Goal: Task Accomplishment & Management: Manage account settings

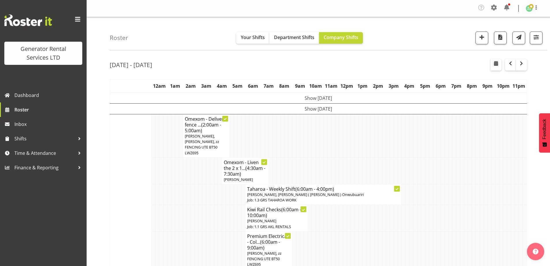
scroll to position [376, 0]
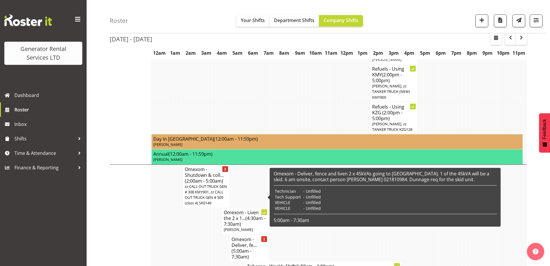
click at [174, 261] on td at bounding box center [173, 271] width 4 height 21
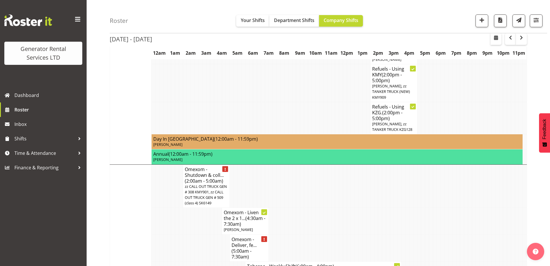
click at [167, 234] on td at bounding box center [165, 247] width 4 height 27
click at [158, 234] on td at bounding box center [157, 247] width 4 height 27
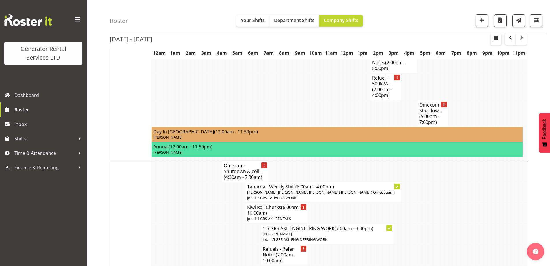
scroll to position [867, 0]
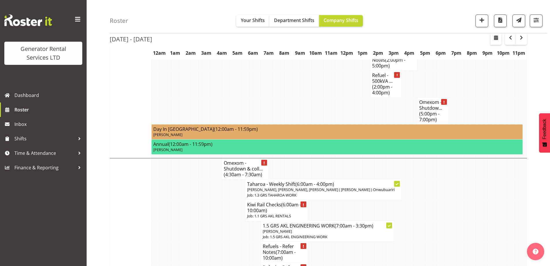
click at [229, 200] on td at bounding box center [228, 210] width 4 height 21
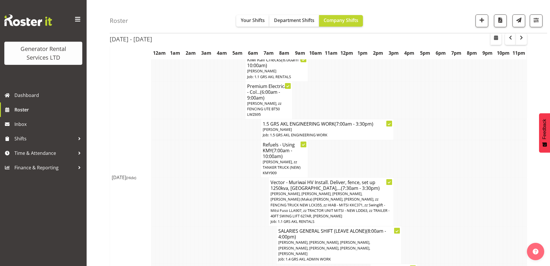
scroll to position [144, 0]
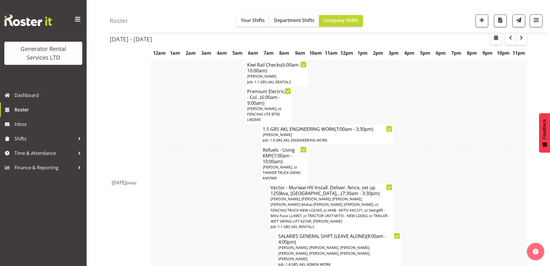
click at [219, 231] on td at bounding box center [220, 250] width 4 height 38
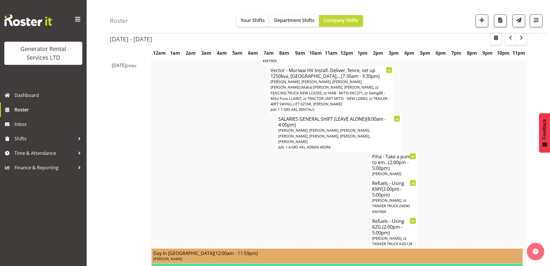
scroll to position [289, 0]
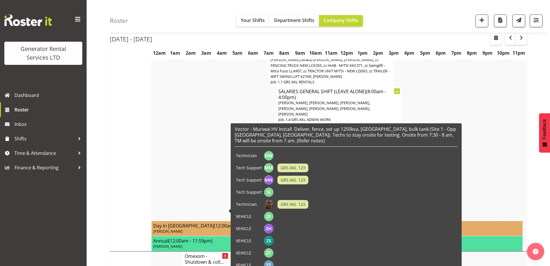
click at [199, 188] on td at bounding box center [200, 204] width 4 height 32
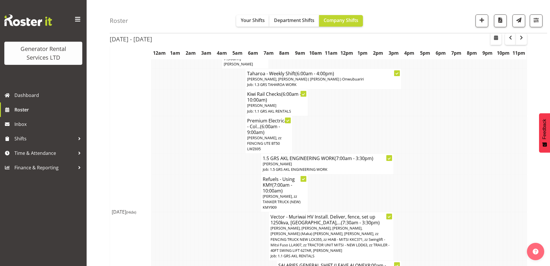
scroll to position [87, 0]
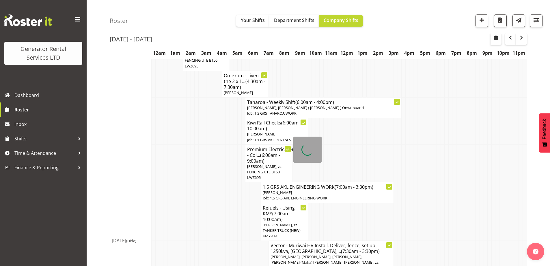
click at [171, 206] on td at bounding box center [169, 222] width 4 height 38
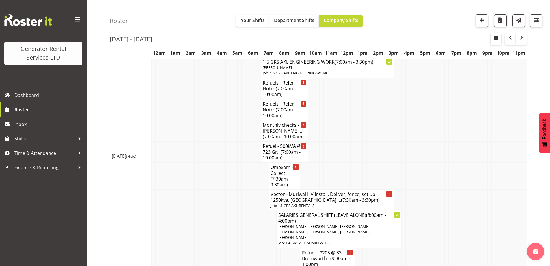
scroll to position [636, 0]
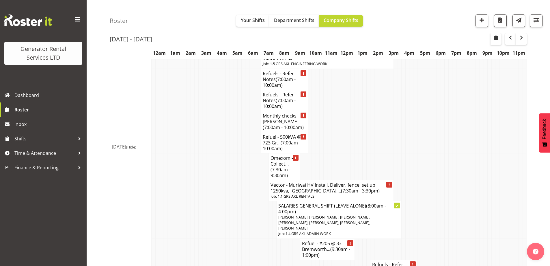
click at [236, 259] on td at bounding box center [236, 269] width 4 height 21
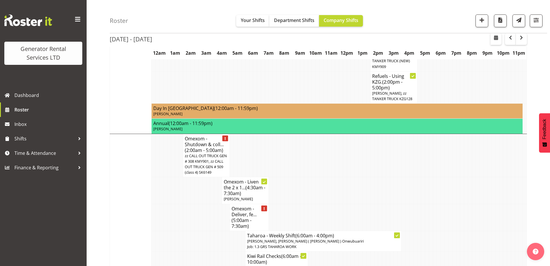
scroll to position [405, 0]
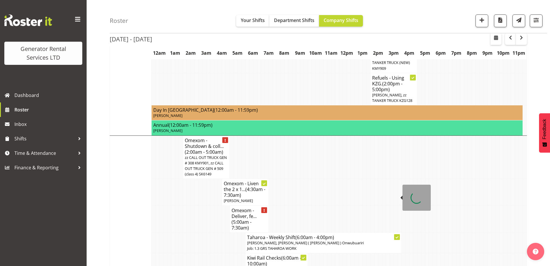
click at [197, 232] on td at bounding box center [197, 242] width 4 height 21
click at [187, 232] on td at bounding box center [189, 242] width 4 height 21
click at [221, 253] on td at bounding box center [220, 266] width 4 height 26
click at [184, 253] on td at bounding box center [185, 266] width 4 height 26
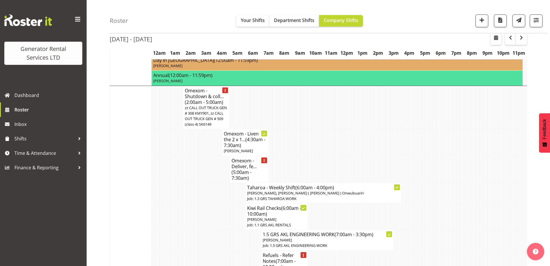
scroll to position [462, 0]
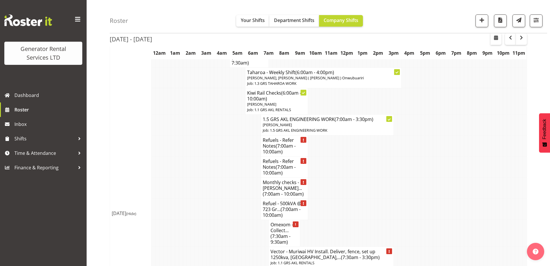
scroll to position [578, 0]
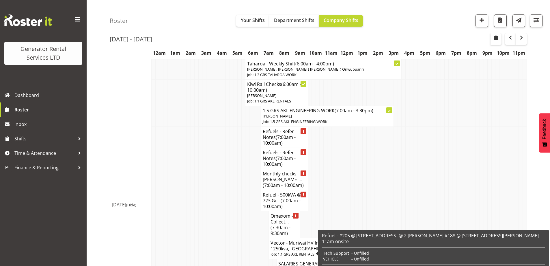
click at [237, 238] on td at bounding box center [236, 248] width 4 height 21
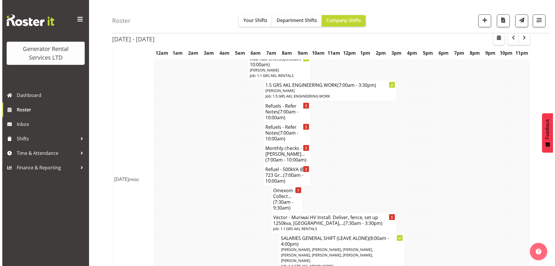
scroll to position [636, 0]
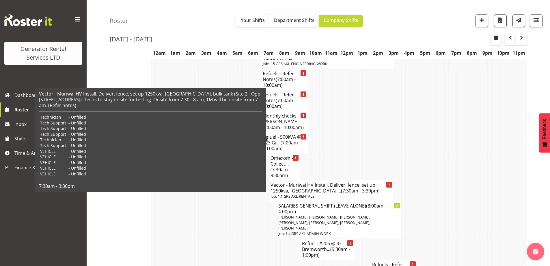
click at [272, 182] on h4 "Vector - Muriwai HV Install. Deliver, fence, set up 1250kva, [GEOGRAPHIC_DATA],…" at bounding box center [331, 188] width 121 height 12
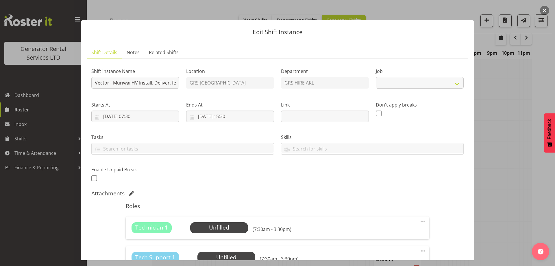
select select "9"
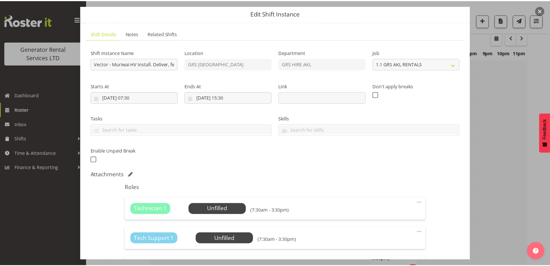
scroll to position [29, 0]
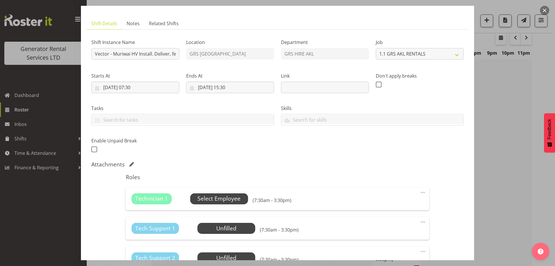
click at [234, 202] on span "Select Employee" at bounding box center [218, 198] width 43 height 8
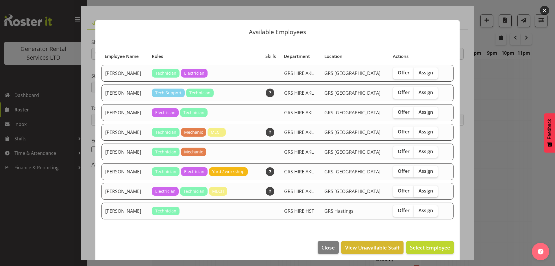
click at [418, 193] on span "Assign" at bounding box center [425, 191] width 14 height 6
click at [414, 192] on input "Assign" at bounding box center [416, 191] width 4 height 4
checkbox input "true"
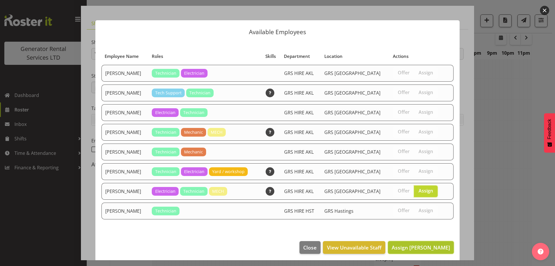
click at [414, 250] on span "Assign [PERSON_NAME]" at bounding box center [421, 247] width 58 height 7
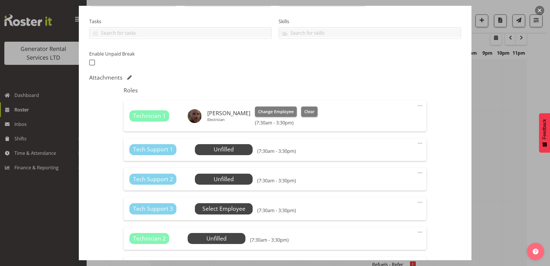
scroll to position [173, 0]
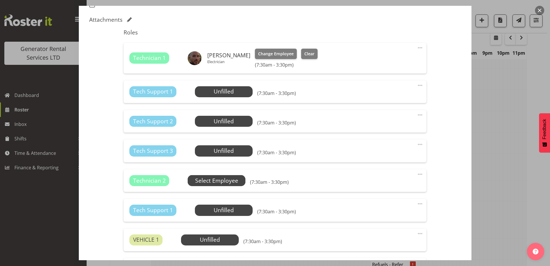
click at [214, 184] on span "Select Employee" at bounding box center [216, 180] width 43 height 8
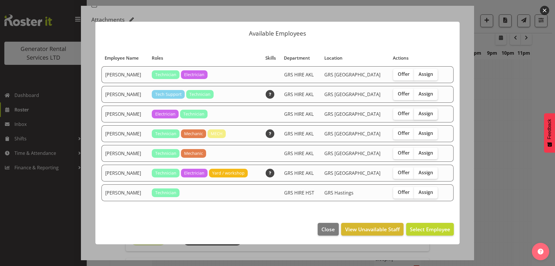
click at [418, 113] on span "Assign" at bounding box center [425, 113] width 14 height 6
click at [415, 113] on input "Assign" at bounding box center [416, 114] width 4 height 4
checkbox input "true"
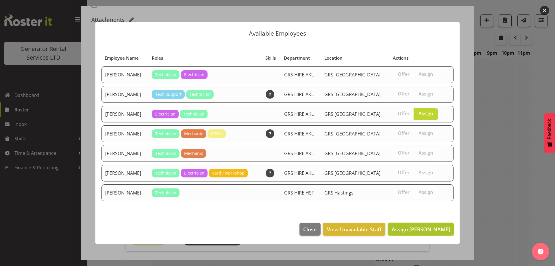
click at [441, 228] on span "Assign [PERSON_NAME]" at bounding box center [421, 228] width 58 height 7
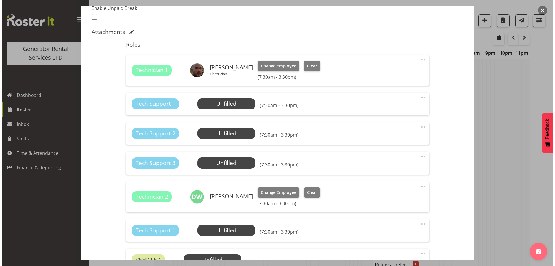
scroll to position [144, 0]
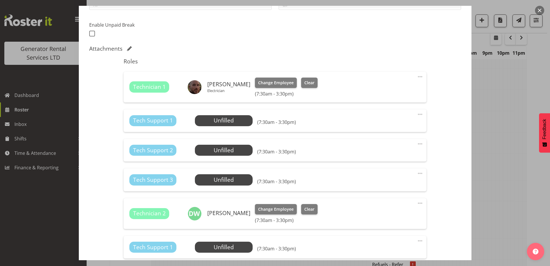
click at [236, 128] on div "Tech Support 1 Unfilled Select Employee (7:30am - 3:30pm) Edit Cover Role Delete" at bounding box center [275, 120] width 303 height 23
click at [238, 121] on span "Select Employee" at bounding box center [224, 120] width 43 height 8
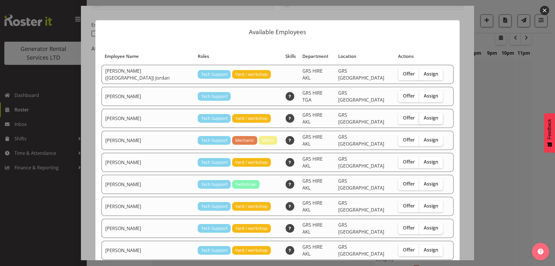
click at [424, 115] on span "Assign" at bounding box center [431, 118] width 14 height 6
click at [419, 116] on input "Assign" at bounding box center [421, 118] width 4 height 4
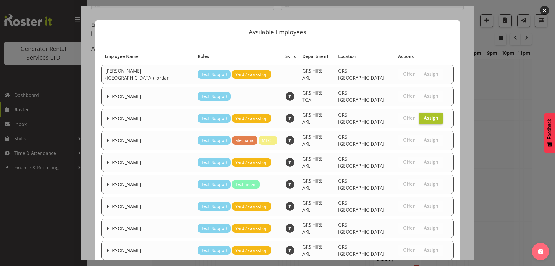
click at [424, 115] on span "Assign" at bounding box center [431, 118] width 14 height 6
click at [419, 116] on input "Assign" at bounding box center [421, 118] width 4 height 4
checkbox input "false"
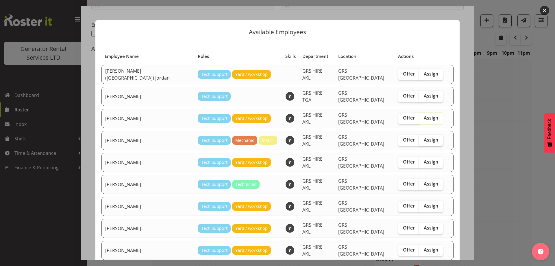
click at [419, 136] on label "Assign" at bounding box center [431, 140] width 24 height 12
click at [419, 138] on input "Assign" at bounding box center [421, 140] width 4 height 4
checkbox input "true"
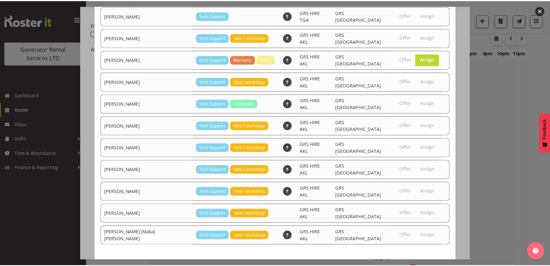
scroll to position [81, 0]
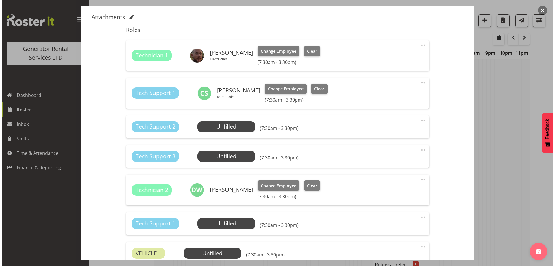
scroll to position [202, 0]
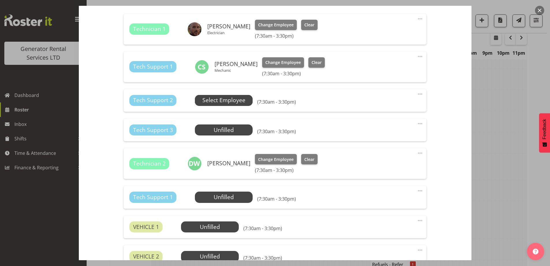
click at [241, 103] on span "Select Employee" at bounding box center [224, 100] width 43 height 8
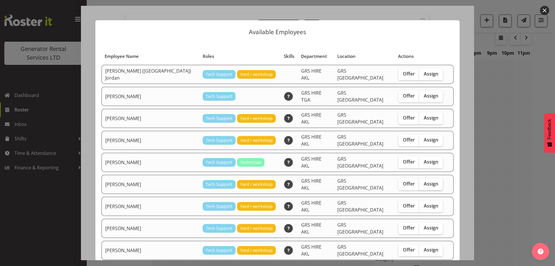
click at [419, 178] on label "Assign" at bounding box center [431, 184] width 24 height 12
click at [419, 182] on input "Assign" at bounding box center [421, 184] width 4 height 4
checkbox input "true"
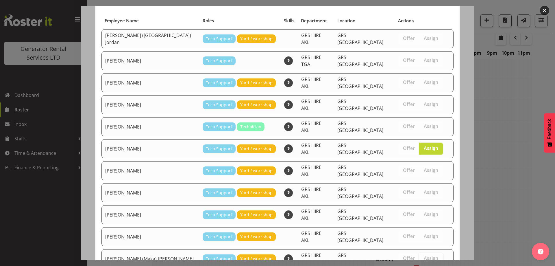
scroll to position [61, 0]
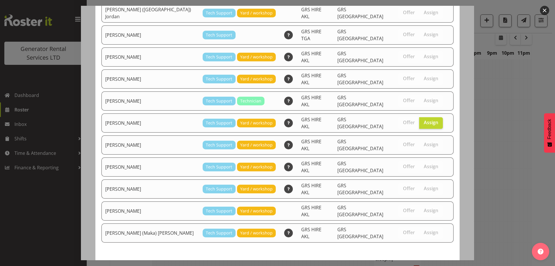
click at [418, 265] on span "Assign [PERSON_NAME]" at bounding box center [421, 270] width 58 height 7
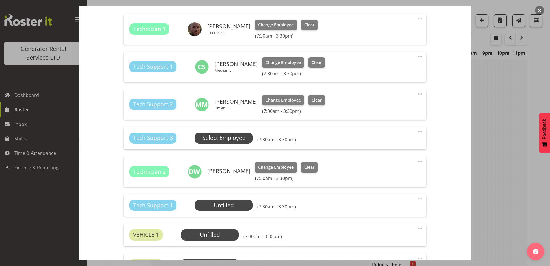
click at [226, 138] on span "Select Employee" at bounding box center [224, 137] width 43 height 8
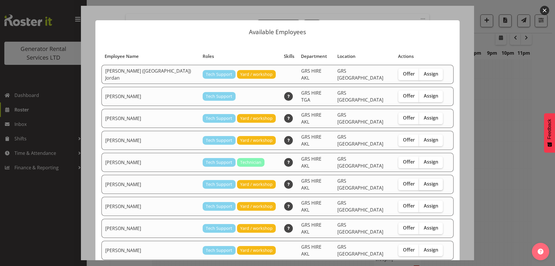
click at [424, 181] on span "Assign" at bounding box center [431, 184] width 14 height 6
click at [419, 182] on input "Assign" at bounding box center [421, 184] width 4 height 4
checkbox input "true"
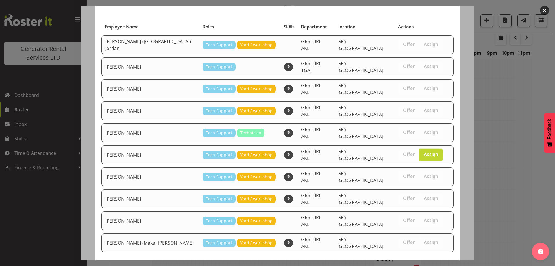
scroll to position [42, 0]
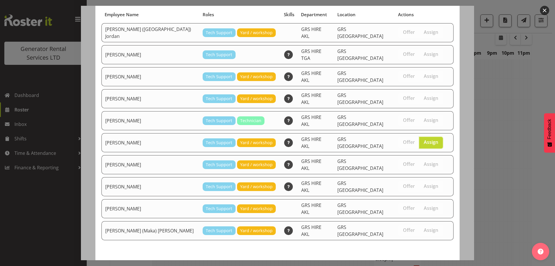
click at [431, 264] on span "Assign [PERSON_NAME]" at bounding box center [421, 267] width 58 height 7
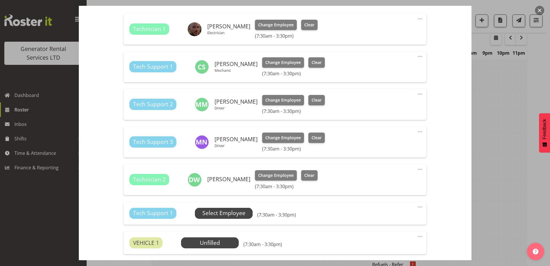
click at [227, 212] on span "Select Employee" at bounding box center [224, 213] width 43 height 8
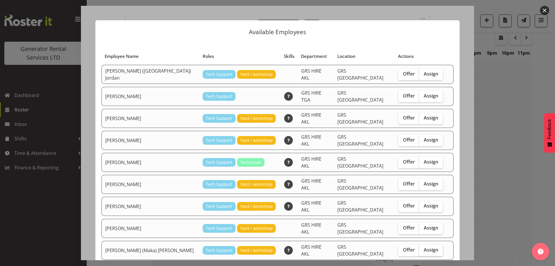
click at [424, 246] on span "Assign" at bounding box center [431, 249] width 14 height 6
click at [419, 248] on input "Assign" at bounding box center [421, 250] width 4 height 4
checkbox input "true"
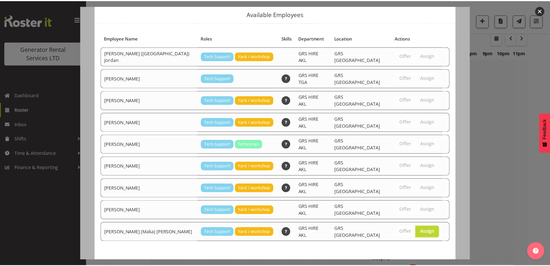
scroll to position [22, 0]
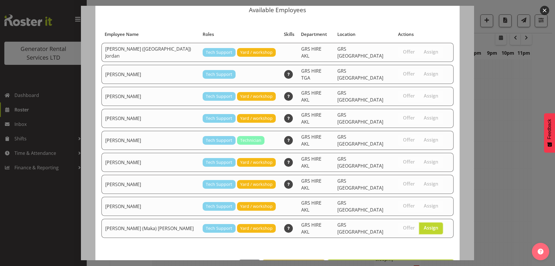
click at [414, 262] on span "Assign [PERSON_NAME] (Maka) [PERSON_NAME]" at bounding box center [390, 265] width 119 height 7
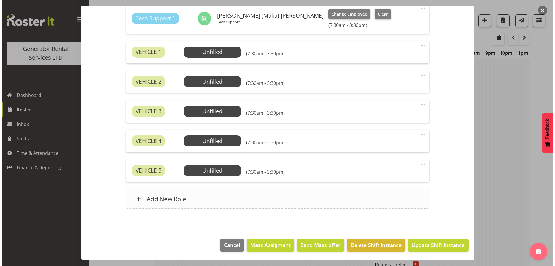
scroll to position [372, 0]
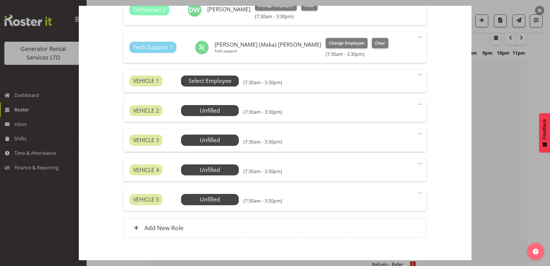
click at [226, 83] on span "Select Employee" at bounding box center [210, 81] width 43 height 8
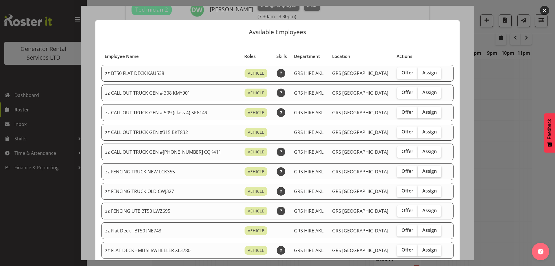
click at [423, 166] on label "Assign" at bounding box center [430, 172] width 24 height 12
click at [421, 169] on input "Assign" at bounding box center [420, 171] width 4 height 4
checkbox input "true"
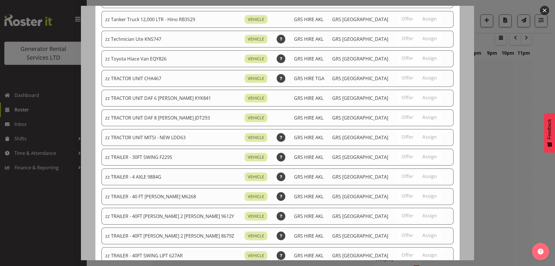
scroll to position [729, 0]
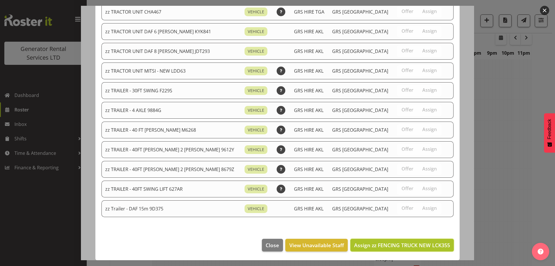
click at [419, 244] on span "Assign zz FENCING TRUCK NEW LCK355" at bounding box center [402, 244] width 96 height 7
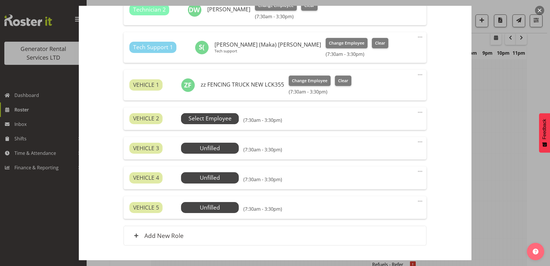
click at [224, 115] on span "Select Employee" at bounding box center [210, 118] width 43 height 8
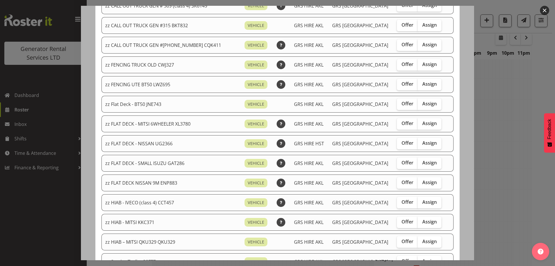
scroll to position [116, 0]
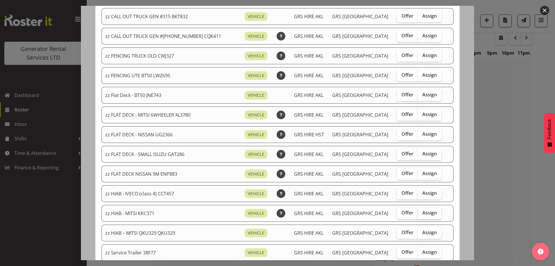
click at [428, 212] on label "Assign" at bounding box center [430, 213] width 24 height 12
click at [421, 212] on input "Assign" at bounding box center [420, 213] width 4 height 4
checkbox input "true"
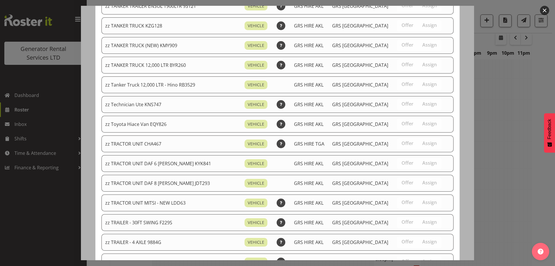
scroll to position [710, 0]
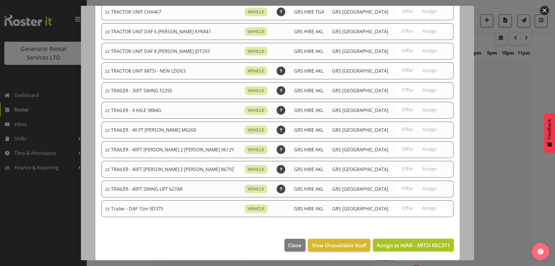
click at [407, 240] on button "Assign zz HIAB - MITSI KKC371" at bounding box center [413, 244] width 81 height 13
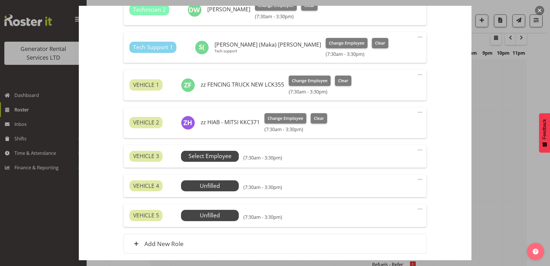
click at [217, 160] on span "Select Employee" at bounding box center [210, 156] width 43 height 8
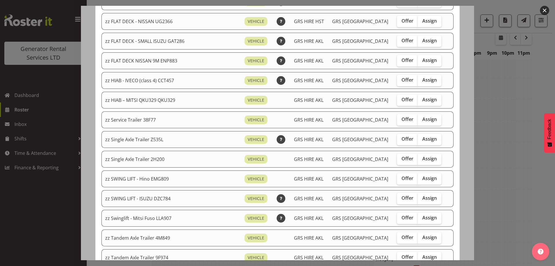
scroll to position [231, 0]
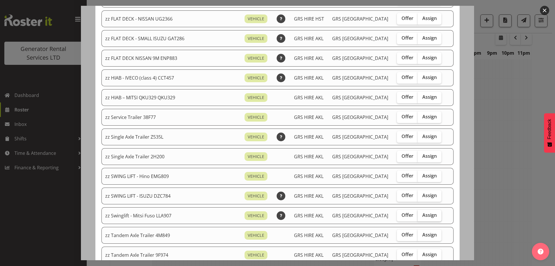
click at [425, 214] on label "Assign" at bounding box center [430, 215] width 24 height 12
click at [421, 214] on input "Assign" at bounding box center [420, 215] width 4 height 4
checkbox input "true"
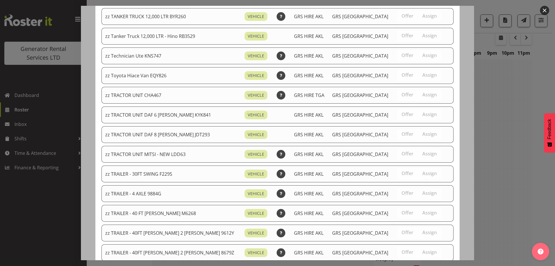
scroll to position [690, 0]
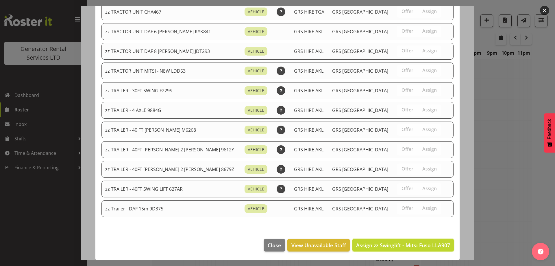
click at [430, 245] on span "Assign zz Swinglift - Mitsi Fuso LLA907" at bounding box center [403, 244] width 94 height 7
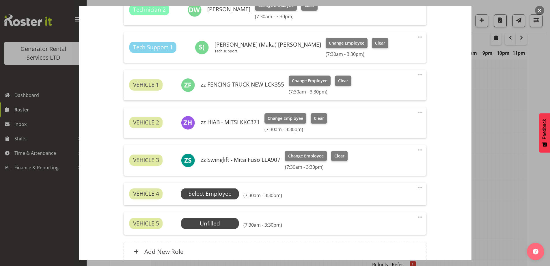
click at [204, 196] on span "Select Employee" at bounding box center [210, 193] width 43 height 8
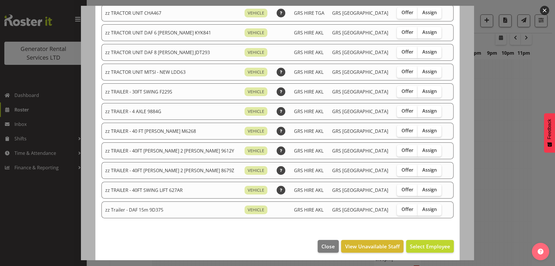
scroll to position [670, 0]
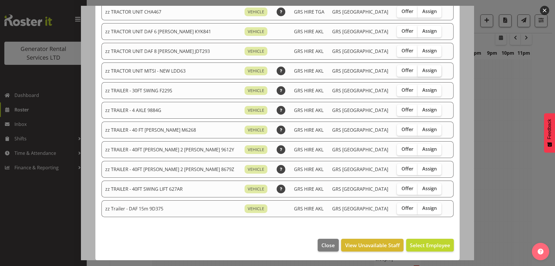
click at [425, 70] on span "Assign" at bounding box center [429, 70] width 14 height 6
click at [421, 70] on input "Assign" at bounding box center [420, 70] width 4 height 4
checkbox input "true"
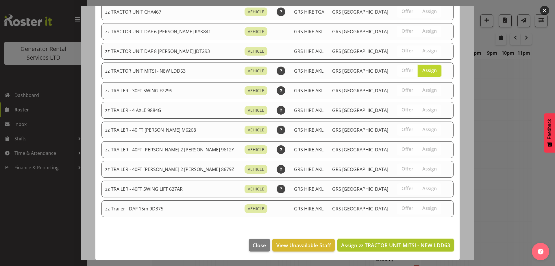
click at [411, 241] on button "Assign zz TRACTOR UNIT MITSI - NEW LDD63" at bounding box center [395, 244] width 116 height 13
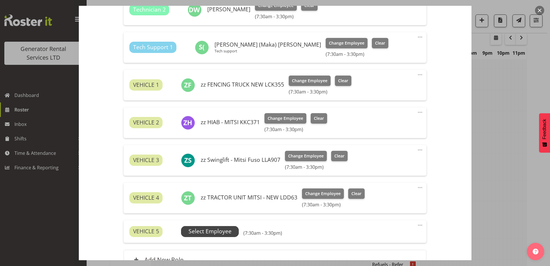
click at [209, 227] on span "Select Employee" at bounding box center [210, 231] width 43 height 8
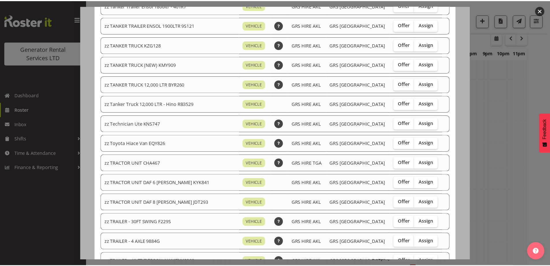
scroll to position [651, 0]
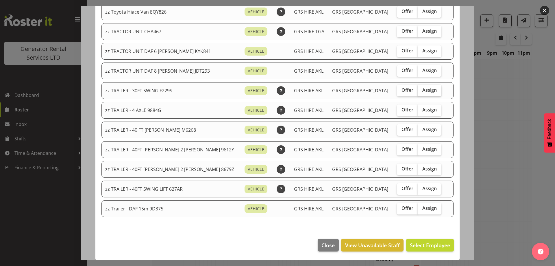
click at [422, 90] on span "Assign" at bounding box center [429, 90] width 14 height 6
click at [421, 90] on input "Assign" at bounding box center [420, 90] width 4 height 4
checkbox input "true"
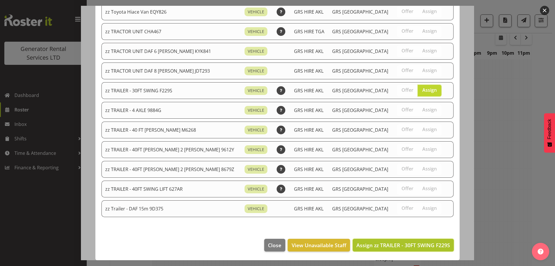
click at [417, 246] on span "Assign zz TRAILER - 30FT SWING F229S" at bounding box center [403, 244] width 94 height 7
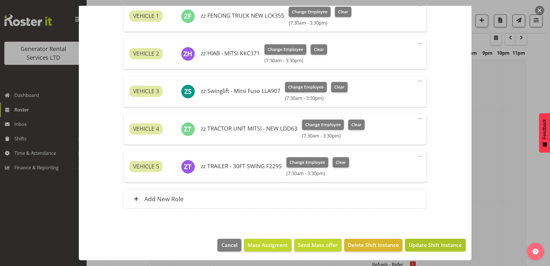
click at [426, 241] on span "Update Shift Instance" at bounding box center [435, 245] width 53 height 8
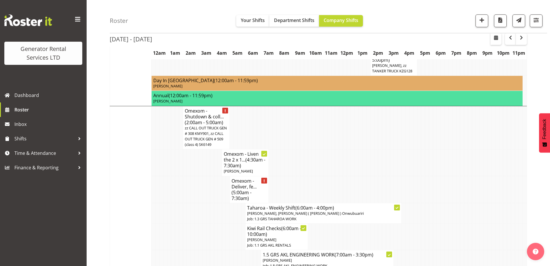
scroll to position [425, 0]
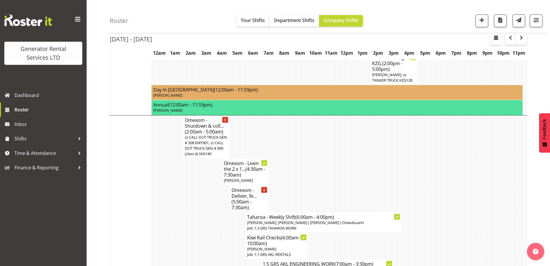
click at [205, 259] on td at bounding box center [205, 269] width 4 height 21
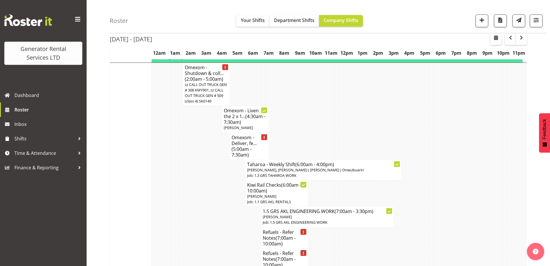
scroll to position [396, 0]
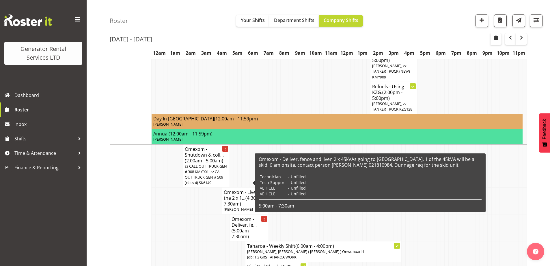
click at [181, 241] on td at bounding box center [181, 251] width 4 height 21
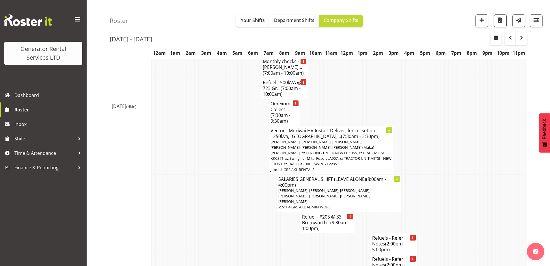
scroll to position [714, 0]
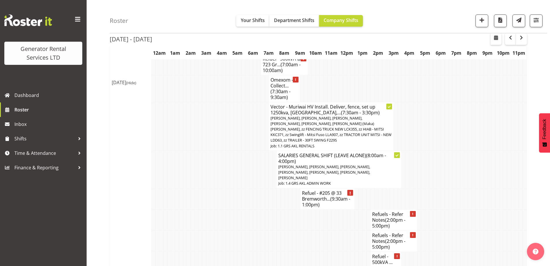
click at [178, 230] on td at bounding box center [177, 240] width 4 height 21
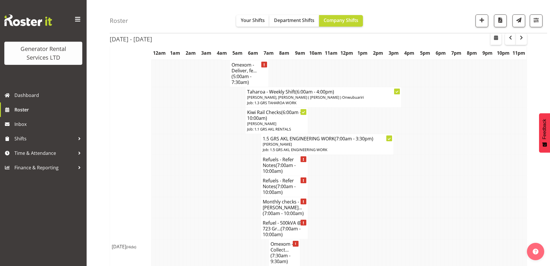
scroll to position [540, 0]
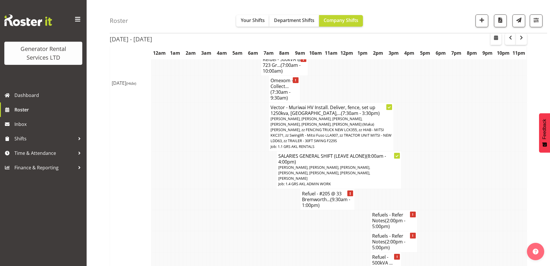
scroll to position [714, 0]
click at [313, 190] on h4 "Refuel - #205 @ 33 Bremworth... (9:30am - 1:00pm)" at bounding box center [327, 198] width 51 height 17
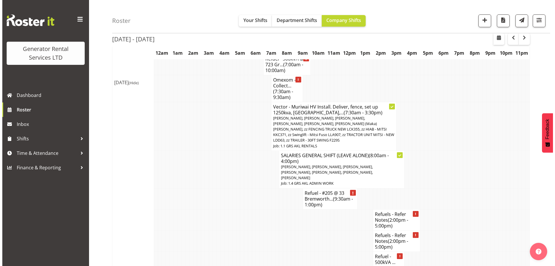
scroll to position [743, 0]
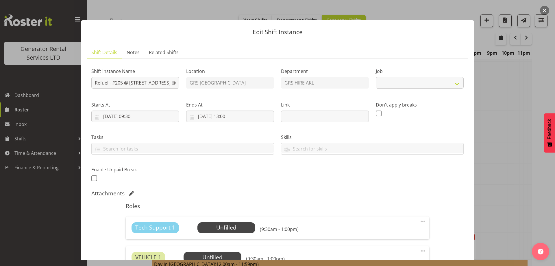
select select "9"
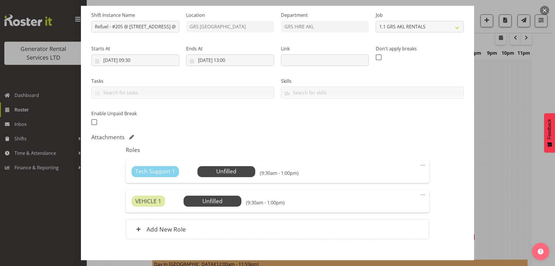
scroll to position [86, 0]
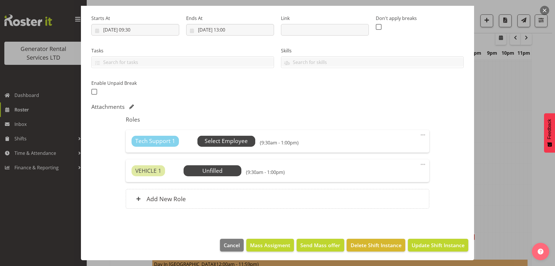
click at [226, 136] on div "Tech Support 1 Unfilled Select Employee (9:30am - 1:00pm) Edit Cover Role Delete" at bounding box center [277, 141] width 303 height 23
click at [419, 136] on span at bounding box center [422, 134] width 7 height 7
click at [380, 169] on link "Delete" at bounding box center [398, 169] width 55 height 10
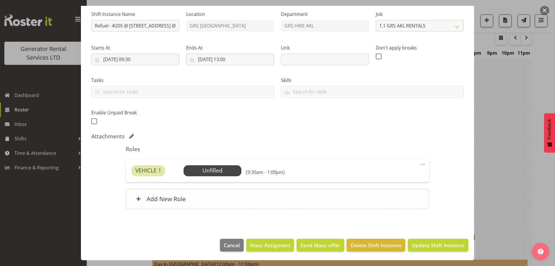
click at [234, 207] on div "Add New Role" at bounding box center [277, 199] width 303 height 20
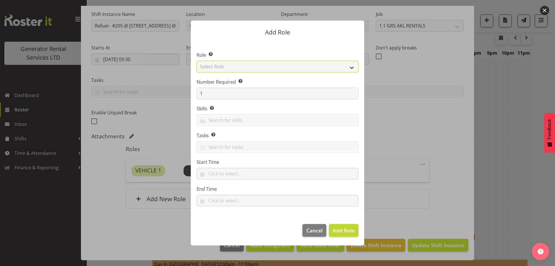
click at [216, 69] on select "Select Role Account Manager Electrician Engineering GM HSEQ manager MECH Mechan…" at bounding box center [277, 67] width 162 height 12
select select "24"
click at [196, 61] on select "Select Role Account Manager Electrician Engineering GM HSEQ manager MECH Mechan…" at bounding box center [277, 67] width 162 height 12
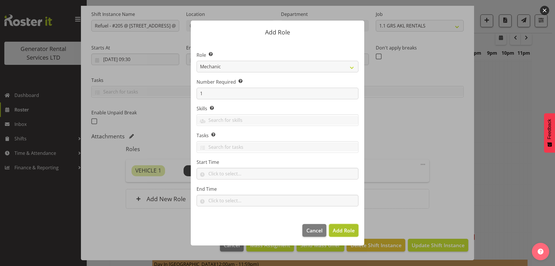
click at [352, 232] on span "Add Role" at bounding box center [344, 230] width 22 height 7
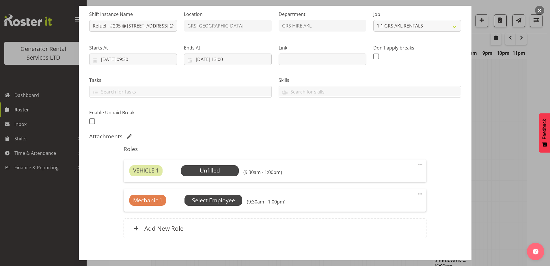
click at [232, 201] on span "Select Employee" at bounding box center [213, 200] width 43 height 8
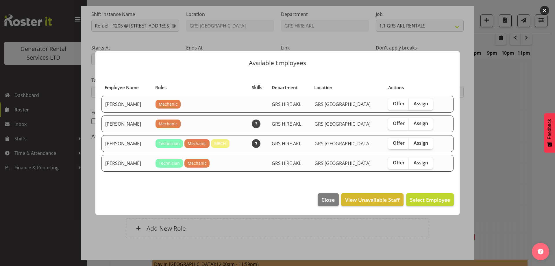
click at [416, 106] on span "Assign" at bounding box center [420, 104] width 14 height 6
click at [413, 105] on input "Assign" at bounding box center [411, 104] width 4 height 4
checkbox input "true"
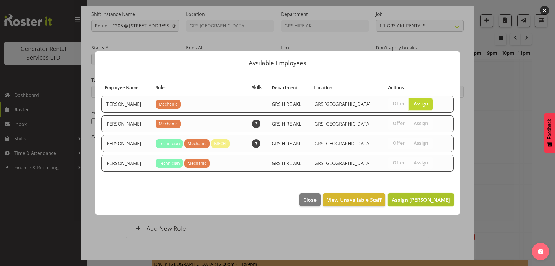
click at [427, 201] on span "Assign [PERSON_NAME]" at bounding box center [421, 199] width 58 height 7
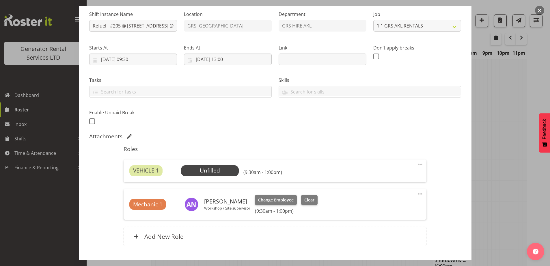
click at [417, 165] on span at bounding box center [420, 164] width 7 height 7
click at [395, 198] on link "Delete" at bounding box center [395, 199] width 55 height 10
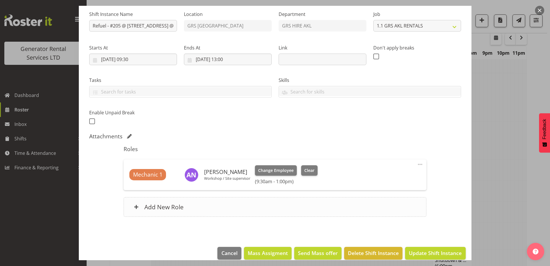
click at [386, 208] on div "Add New Role" at bounding box center [275, 207] width 303 height 20
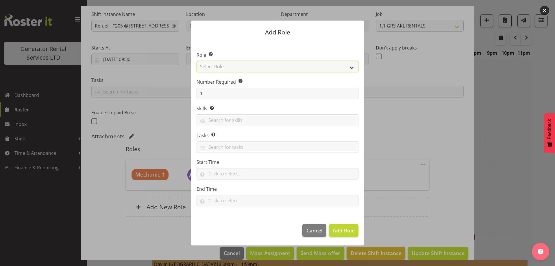
click at [259, 69] on select "Select Role Account Manager Electrician Engineering GM HSEQ manager MECH Mechan…" at bounding box center [277, 67] width 162 height 12
select select "27"
click at [196, 61] on select "Select Role Account Manager Electrician Engineering GM HSEQ manager MECH Mechan…" at bounding box center [277, 67] width 162 height 12
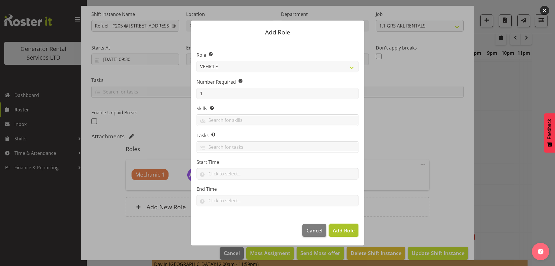
click at [350, 231] on span "Add Role" at bounding box center [344, 230] width 22 height 7
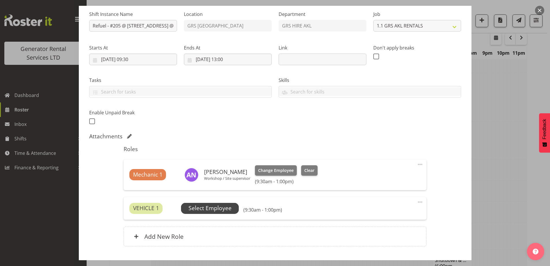
click at [197, 206] on span "Select Employee" at bounding box center [210, 208] width 43 height 8
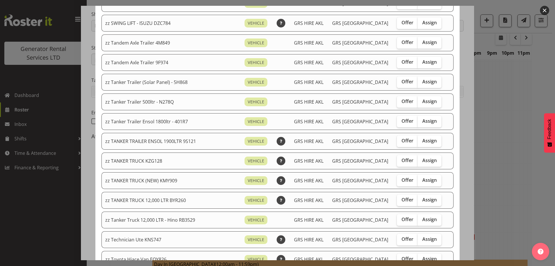
scroll to position [400, 0]
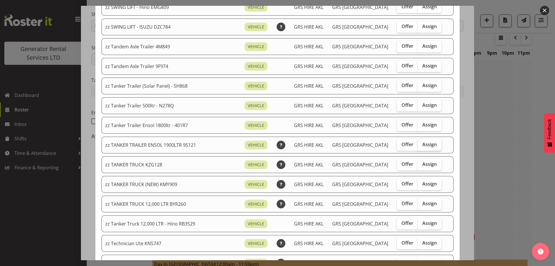
click at [425, 147] on label "Assign" at bounding box center [430, 145] width 24 height 12
click at [421, 146] on input "Assign" at bounding box center [420, 144] width 4 height 4
checkbox input "true"
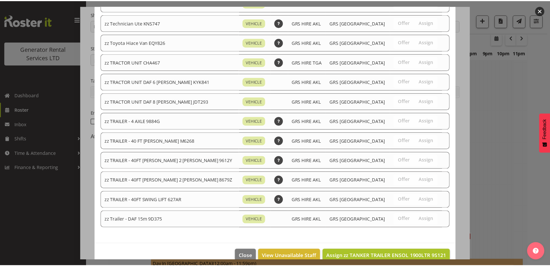
scroll to position [631, 0]
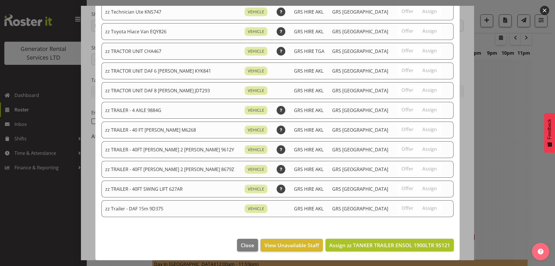
click at [444, 248] on span "Assign zz TANKER TRAILER ENSOL 1900LTR 9S121" at bounding box center [389, 244] width 121 height 7
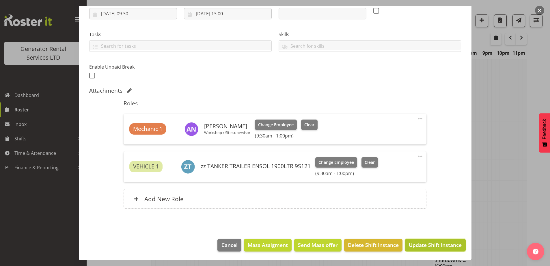
click at [447, 246] on span "Update Shift Instance" at bounding box center [435, 245] width 53 height 8
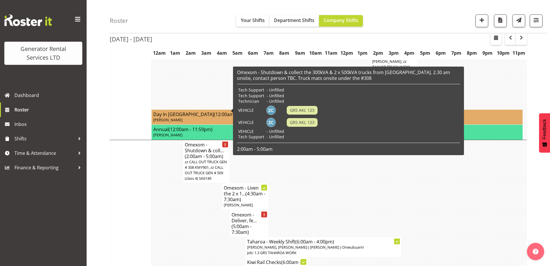
scroll to position [396, 0]
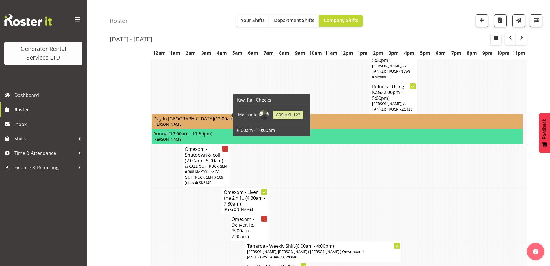
click at [192, 214] on td at bounding box center [193, 227] width 4 height 27
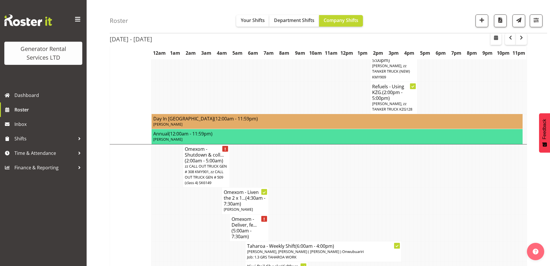
click at [412, 214] on td at bounding box center [412, 227] width 4 height 27
click at [164, 241] on td at bounding box center [165, 251] width 4 height 21
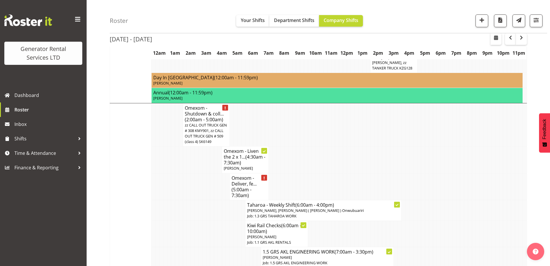
scroll to position [425, 0]
